Goal: Information Seeking & Learning: Compare options

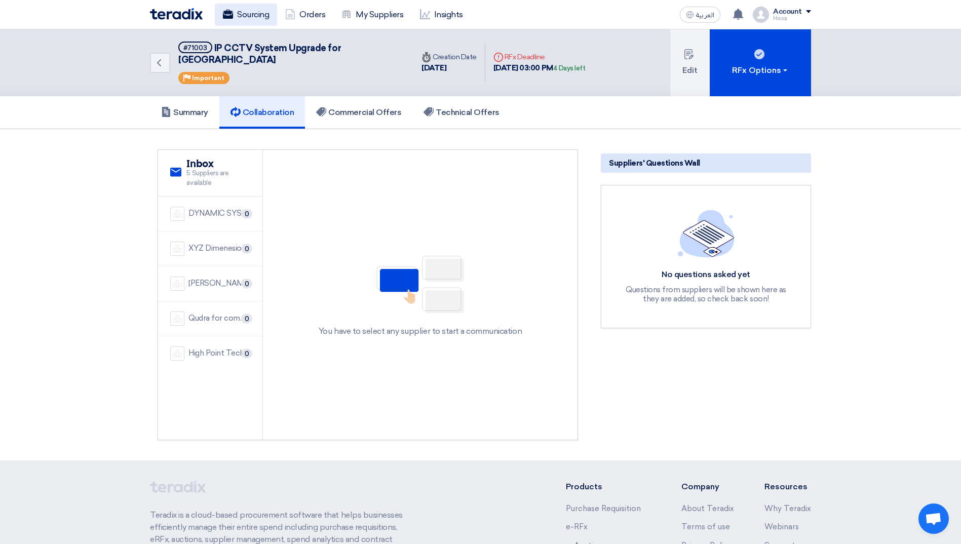
click at [253, 22] on link "Sourcing" at bounding box center [246, 15] width 62 height 22
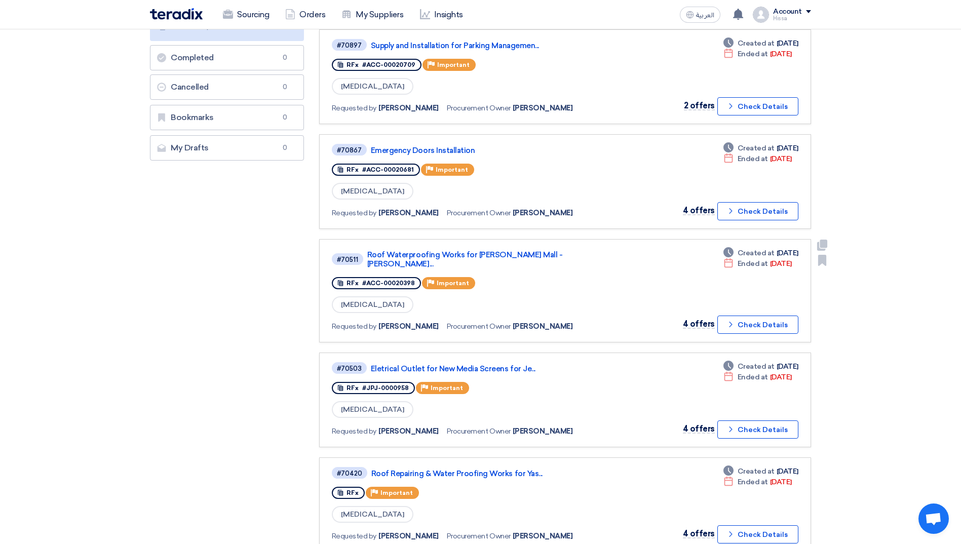
scroll to position [203, 0]
click at [468, 364] on link "Eletrical Outlet for New Media Screens for Je..." at bounding box center [497, 368] width 253 height 9
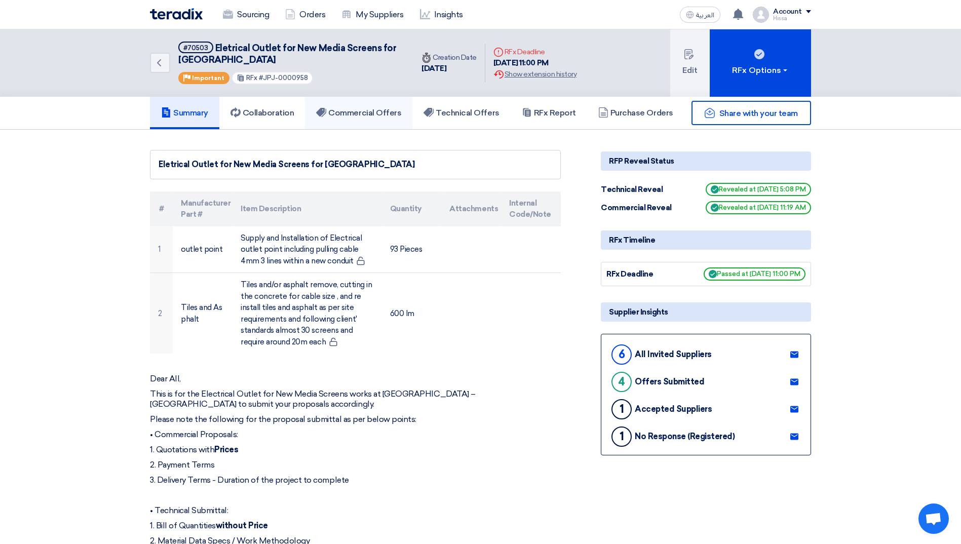
click at [355, 110] on h5 "Commercial Offers" at bounding box center [358, 113] width 85 height 10
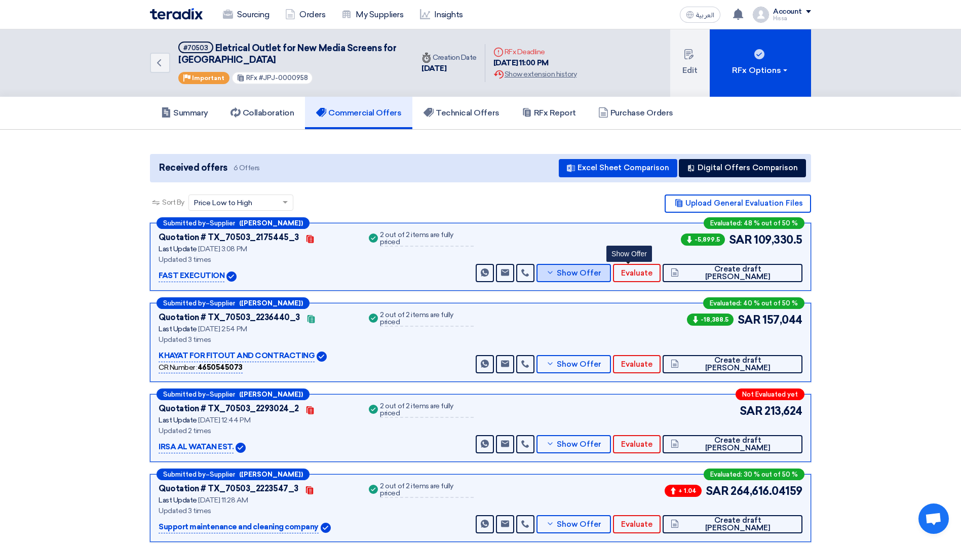
click at [602, 272] on span "Show Offer" at bounding box center [579, 274] width 45 height 8
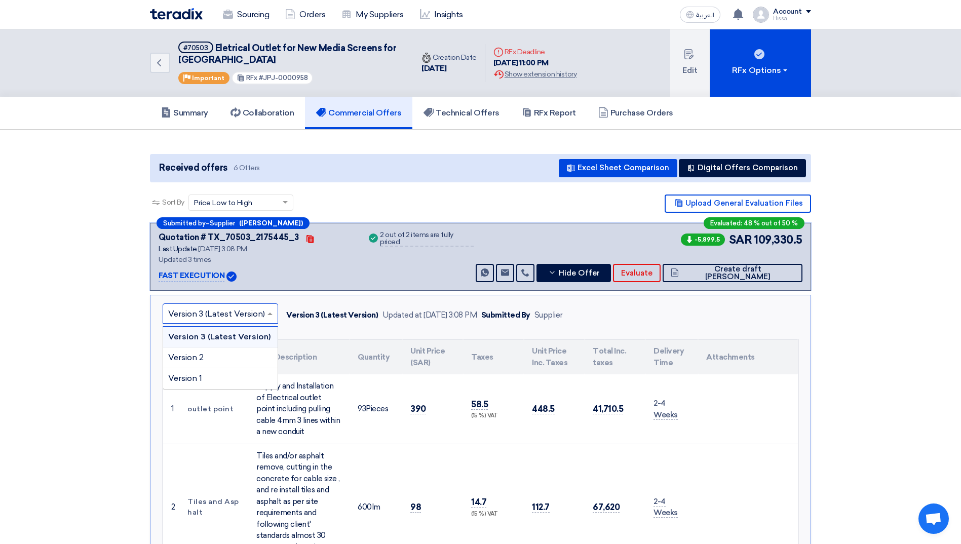
click at [267, 312] on span at bounding box center [271, 314] width 13 height 12
click at [221, 376] on div "Version 1" at bounding box center [220, 378] width 115 height 20
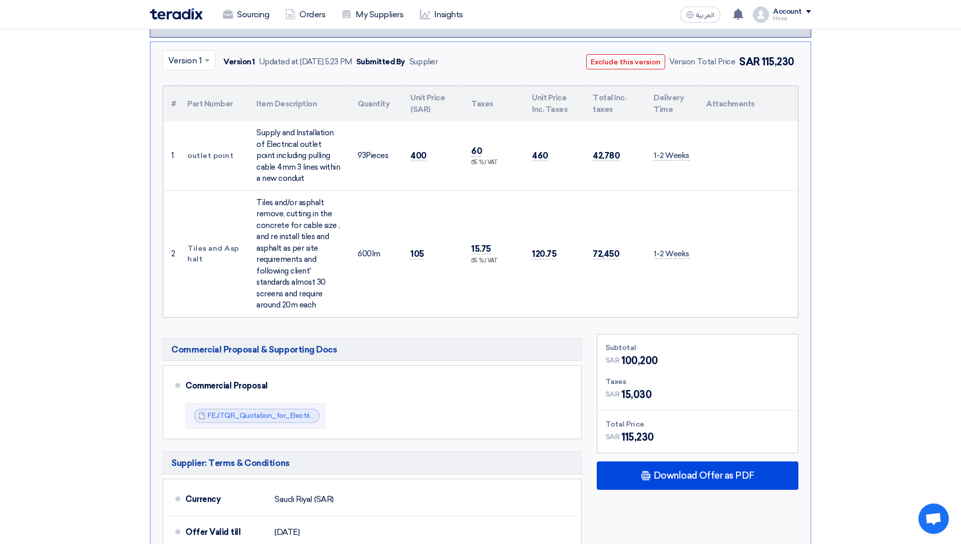
scroll to position [304, 0]
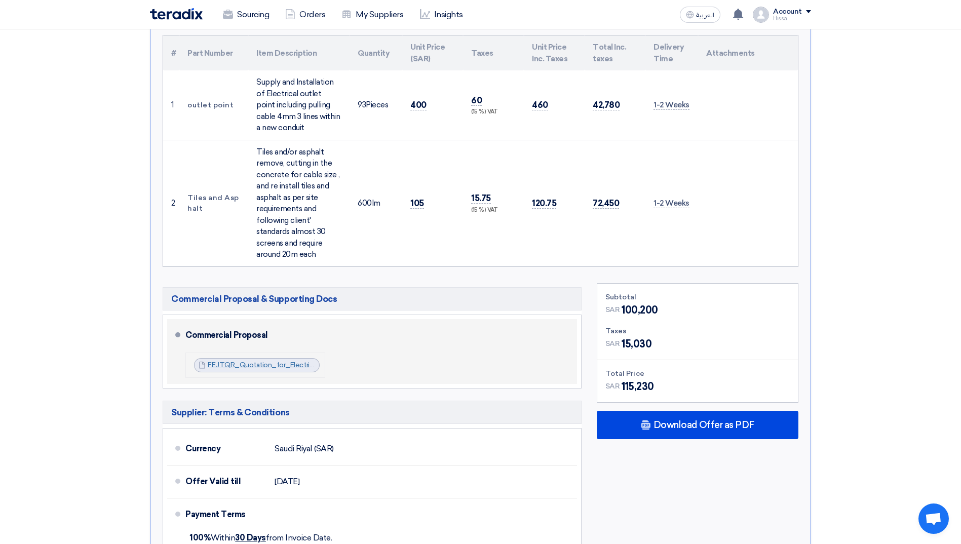
click at [280, 363] on link "FEJTQR_Quotation_for_Electrical_Works_for_New_Media_Screens__Jeddah_Park_175207…" at bounding box center [379, 365] width 342 height 9
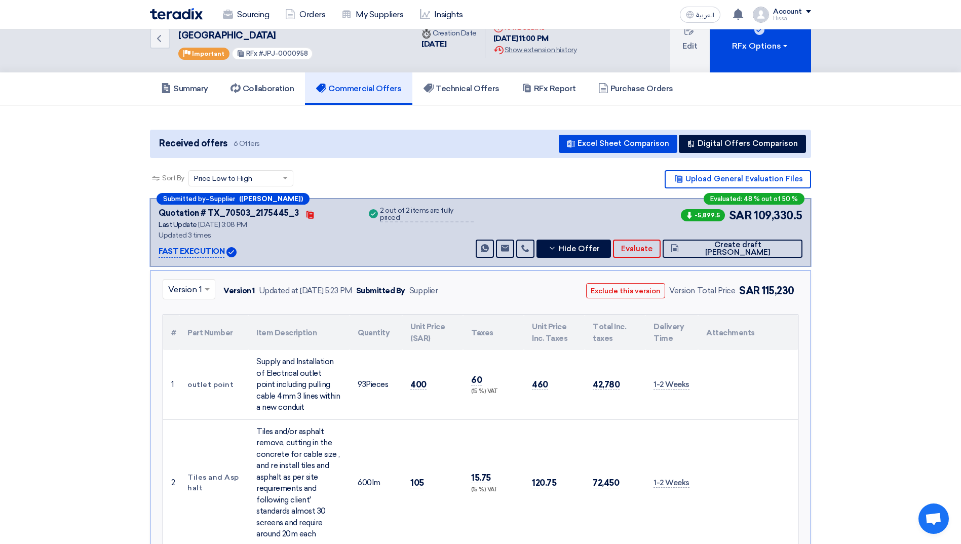
scroll to position [0, 0]
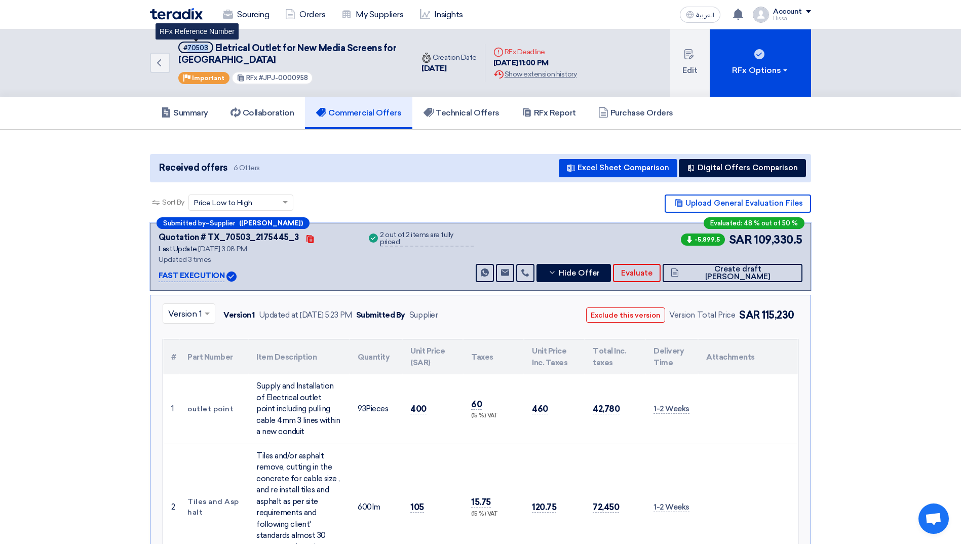
drag, startPoint x: 208, startPoint y: 49, endPoint x: 188, endPoint y: 46, distance: 20.6
click at [188, 46] on span "#70503" at bounding box center [195, 48] width 35 height 12
copy div "70503"
click at [342, 114] on h5 "Commercial Offers" at bounding box center [358, 113] width 85 height 10
click at [454, 109] on h5 "Technical Offers" at bounding box center [462, 113] width 76 height 10
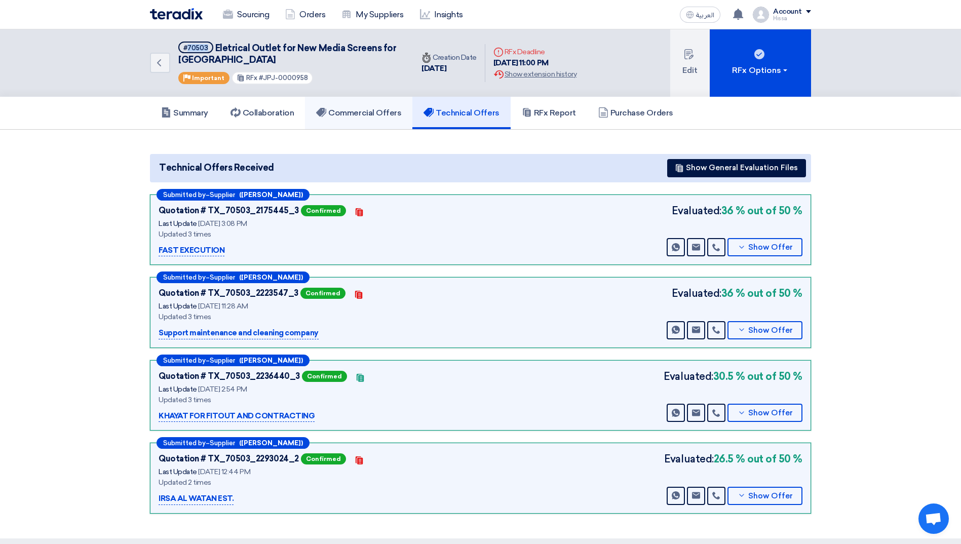
click at [377, 117] on h5 "Commercial Offers" at bounding box center [358, 113] width 85 height 10
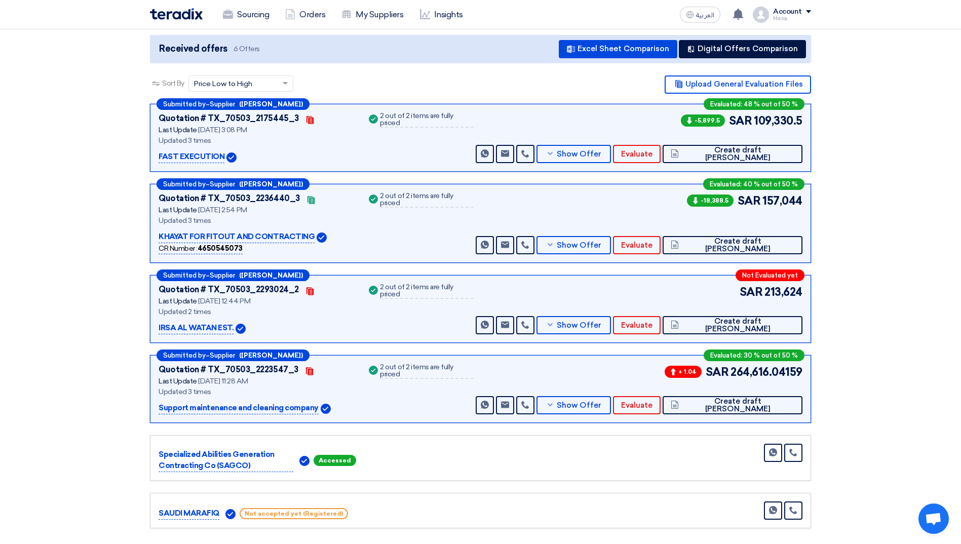
scroll to position [101, 0]
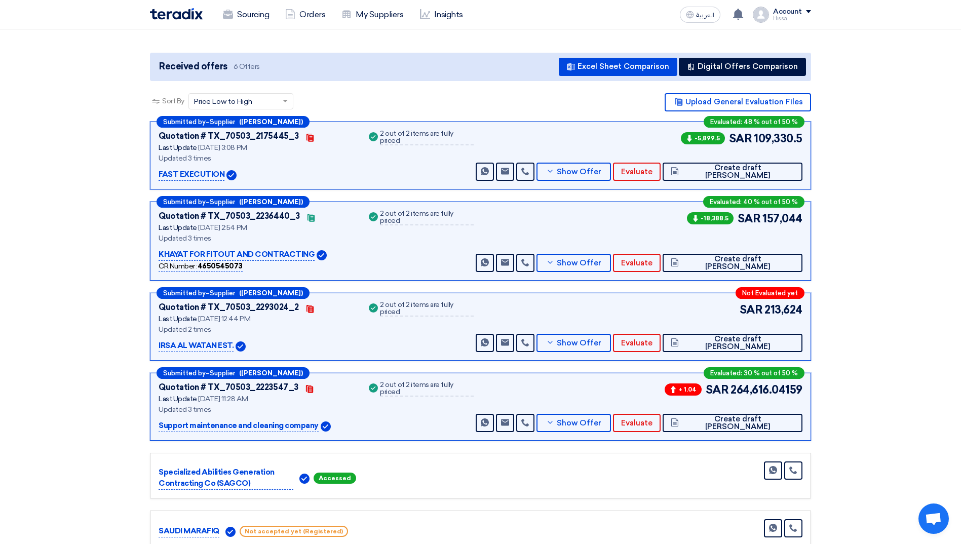
drag, startPoint x: 158, startPoint y: 348, endPoint x: 233, endPoint y: 347, distance: 75.0
click at [233, 347] on div "Submitted by – Supplier ([PERSON_NAME]) Not Evaluated yet Quotation # TX_70503_…" at bounding box center [480, 327] width 661 height 68
copy p "IRSA AL WATAN EST."
click at [602, 265] on span "Show Offer" at bounding box center [579, 263] width 45 height 8
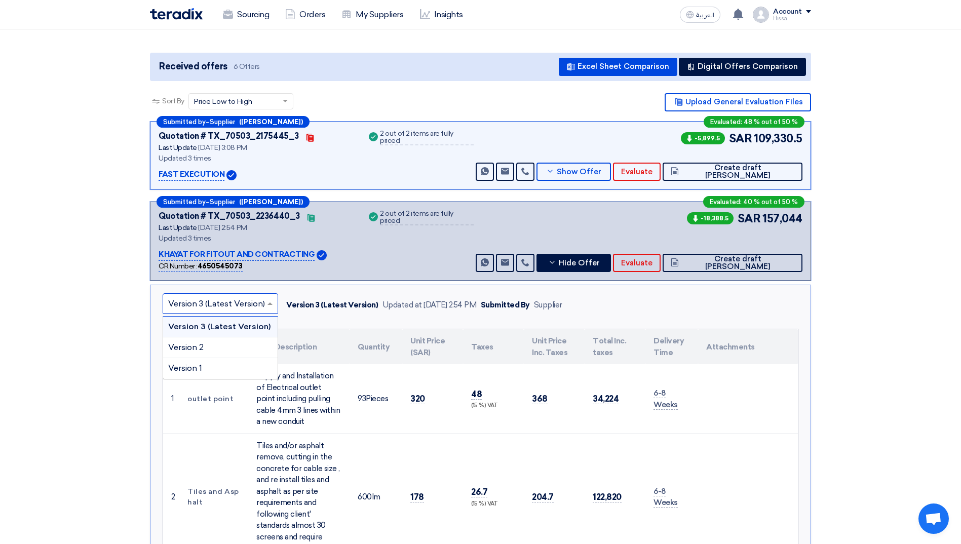
click at [272, 301] on span at bounding box center [271, 303] width 13 height 12
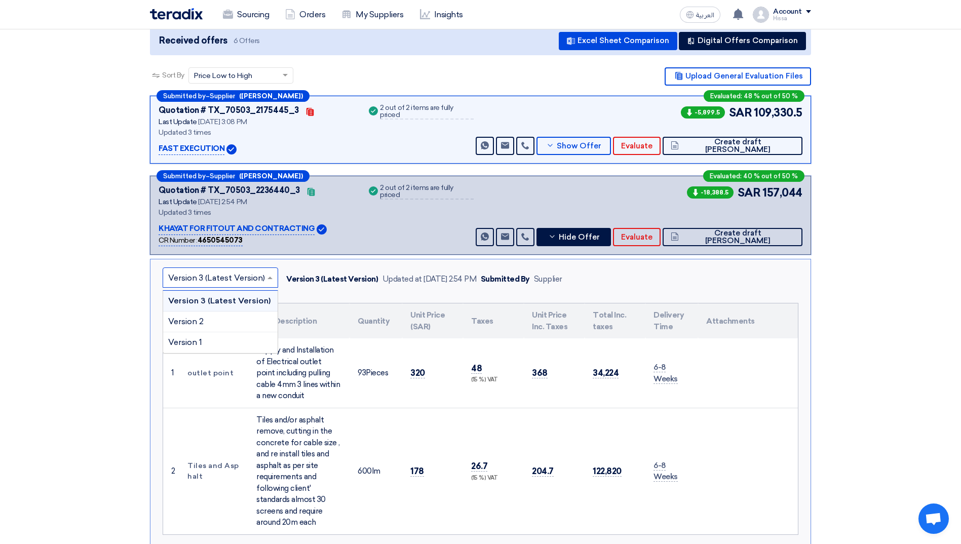
scroll to position [152, 0]
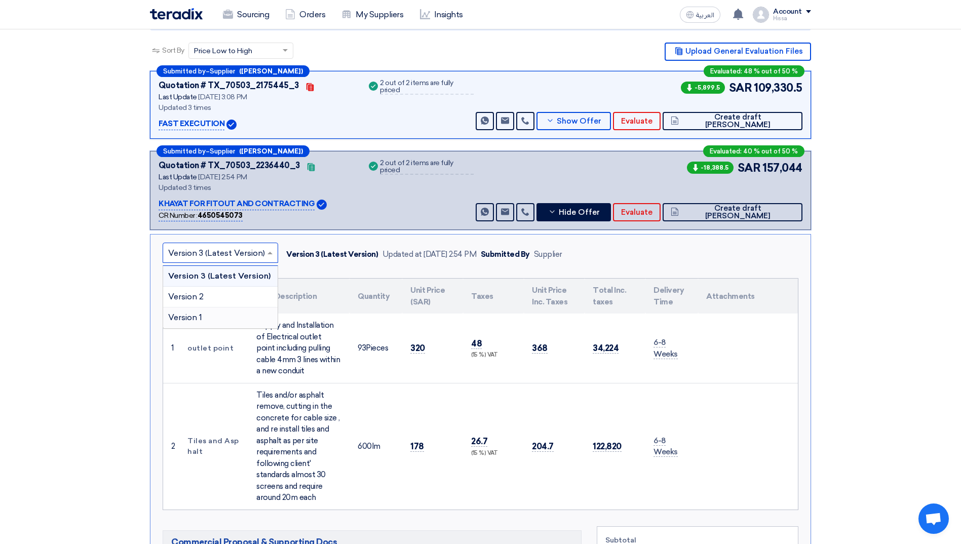
click at [229, 313] on div "Version 1" at bounding box center [220, 318] width 115 height 20
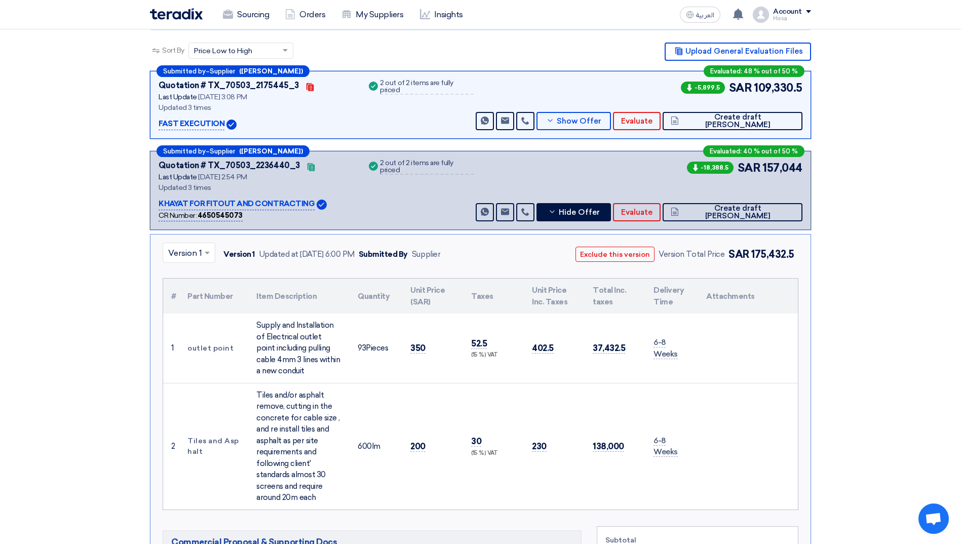
scroll to position [0, 0]
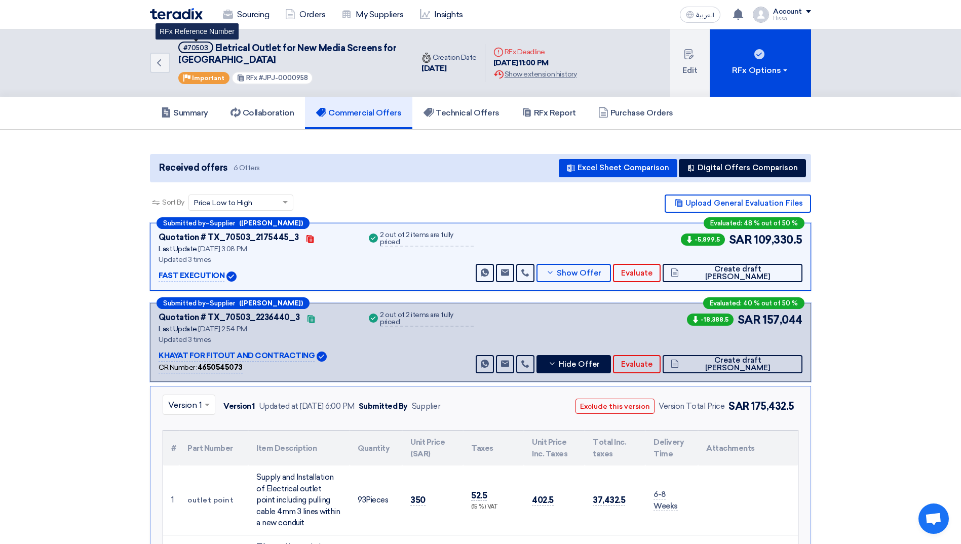
click at [203, 45] on div "#70503" at bounding box center [195, 48] width 25 height 7
copy div "70503"
drag, startPoint x: 159, startPoint y: 277, endPoint x: 221, endPoint y: 280, distance: 62.9
click at [221, 280] on p "FAST EXECUTION" at bounding box center [192, 276] width 66 height 12
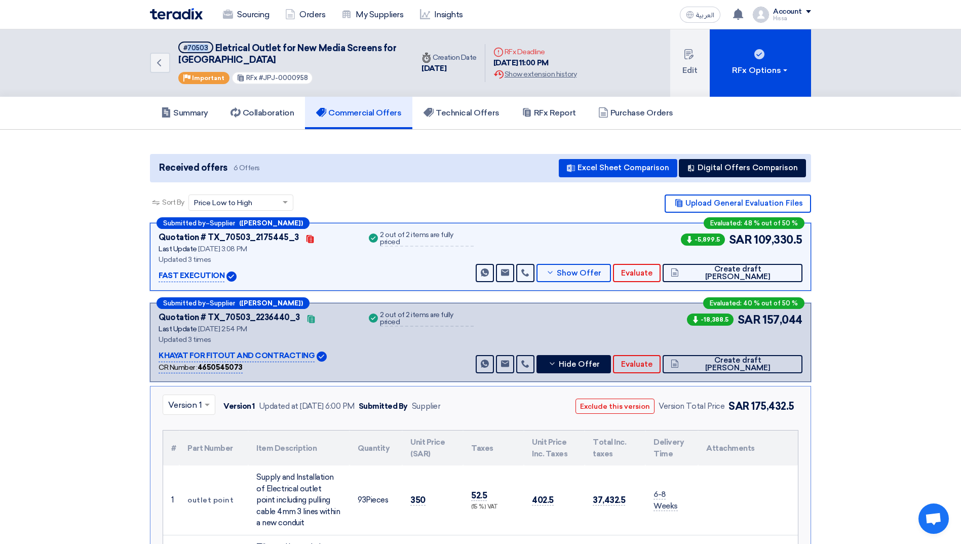
copy p "FAST EXECUTION"
drag, startPoint x: 158, startPoint y: 357, endPoint x: 313, endPoint y: 357, distance: 155.1
click at [313, 357] on div "Submitted by – Supplier ([PERSON_NAME]) Evaluated: 40 % out of 50 % Quotation #…" at bounding box center [480, 342] width 661 height 79
copy p "KHAYAT FOR FITOUT AND CONTRACTING"
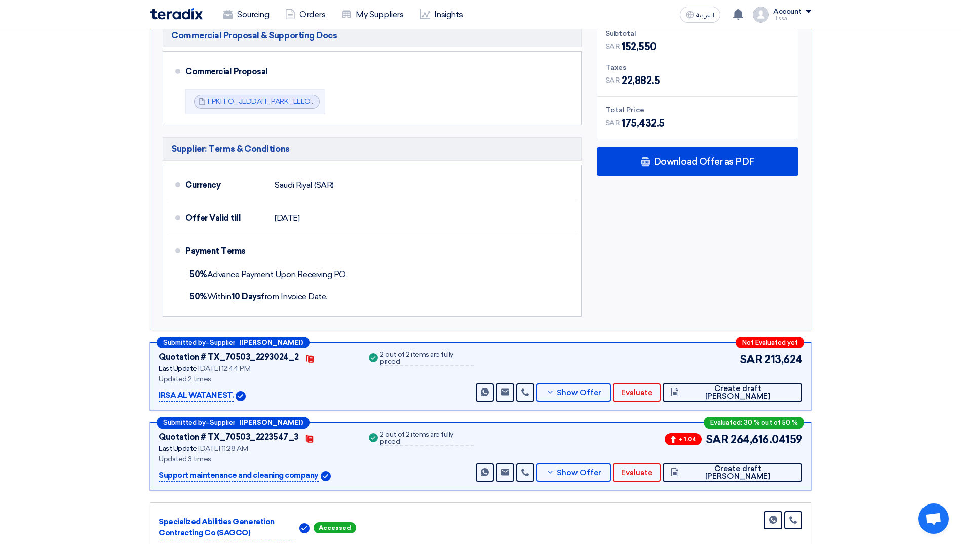
scroll to position [811, 0]
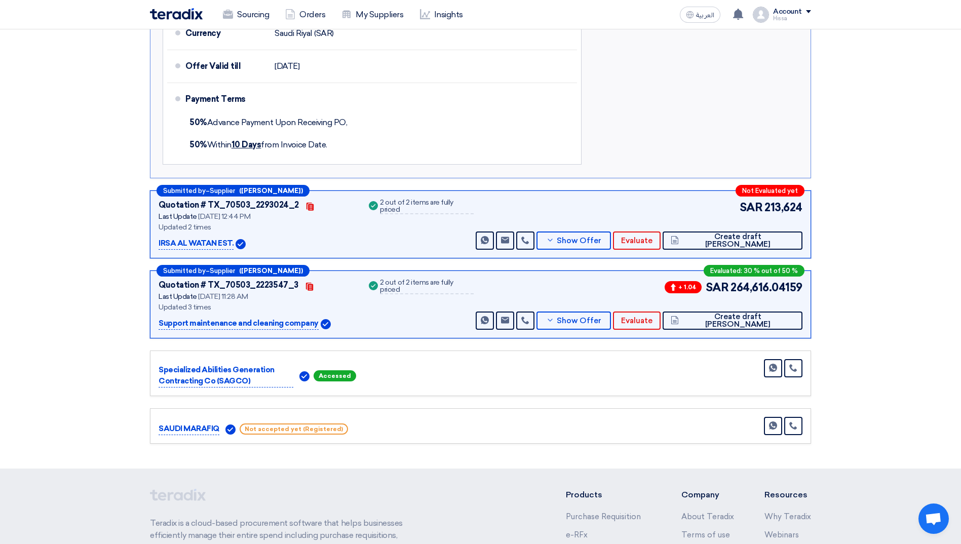
drag, startPoint x: 160, startPoint y: 321, endPoint x: 314, endPoint y: 321, distance: 154.6
click at [314, 321] on p "Support maintenance and cleaning company" at bounding box center [239, 324] width 160 height 12
copy p "Support maintenance and cleaning company"
drag, startPoint x: 155, startPoint y: 241, endPoint x: 233, endPoint y: 245, distance: 78.2
click at [233, 245] on div "Submitted by – Supplier ([PERSON_NAME]) Not Evaluated yet Quotation # TX_70503_…" at bounding box center [480, 225] width 661 height 68
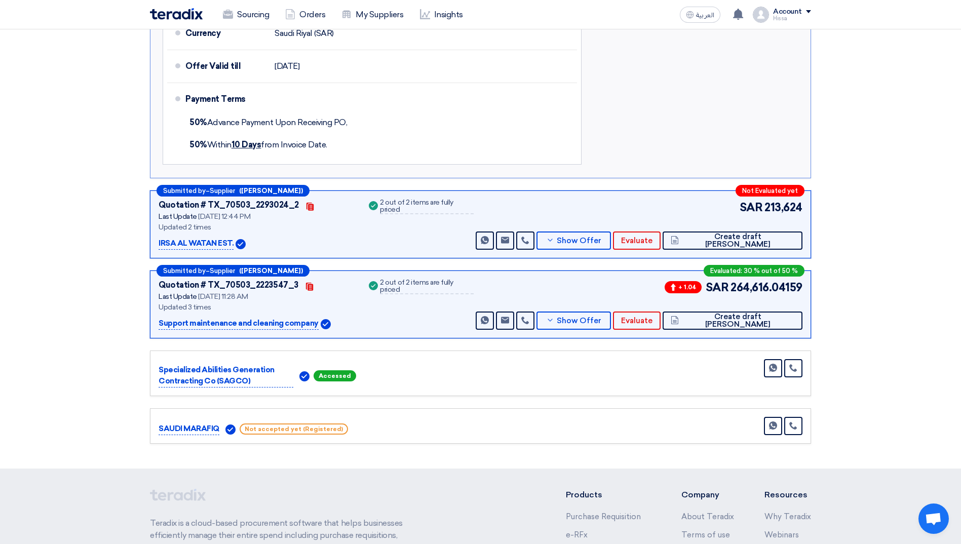
copy p "IRSA AL WATAN EST."
